Goal: Information Seeking & Learning: Check status

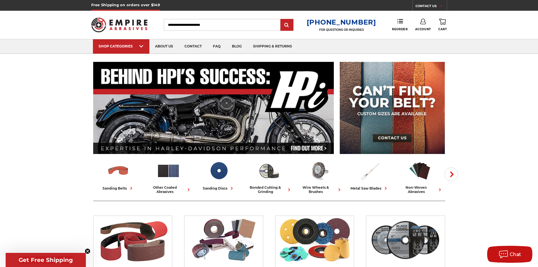
click at [422, 22] on icon at bounding box center [423, 22] width 6 height 6
click at [424, 36] on link "Account" at bounding box center [422, 36] width 40 height 11
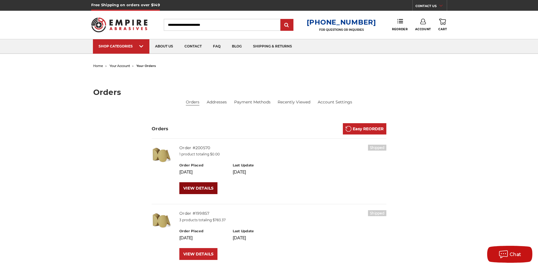
click at [192, 184] on link "VIEW DETAILS" at bounding box center [198, 188] width 38 height 12
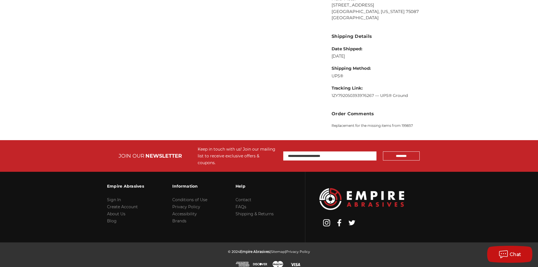
scroll to position [333, 0]
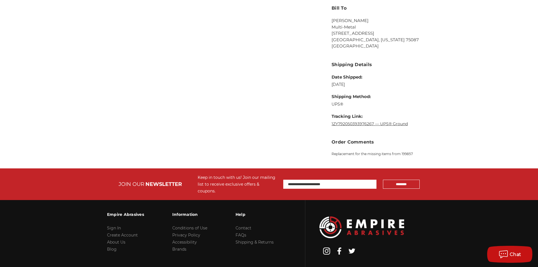
click at [391, 126] on link "1ZY792050393976267 — UPS® Ground" at bounding box center [369, 123] width 76 height 5
